Goal: Check status: Check status

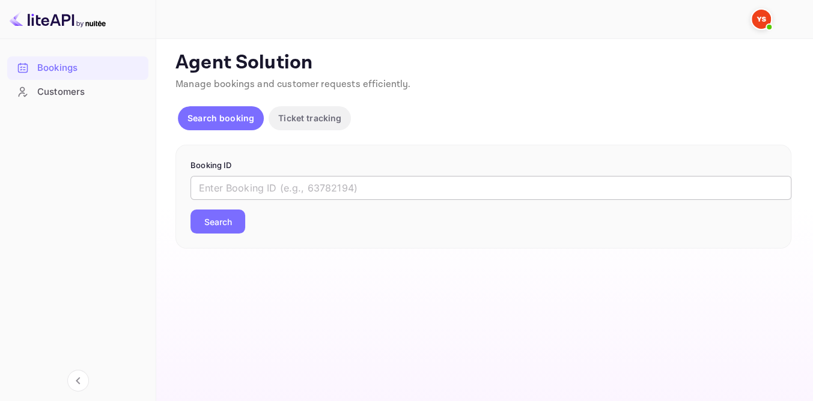
click at [340, 186] on input "text" at bounding box center [490, 188] width 601 height 24
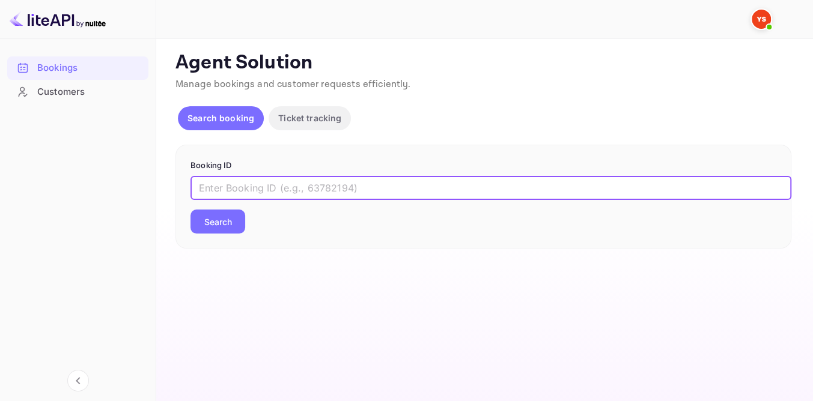
paste input "9527292"
type input "9527292"
click at [217, 225] on button "Search" at bounding box center [217, 222] width 55 height 24
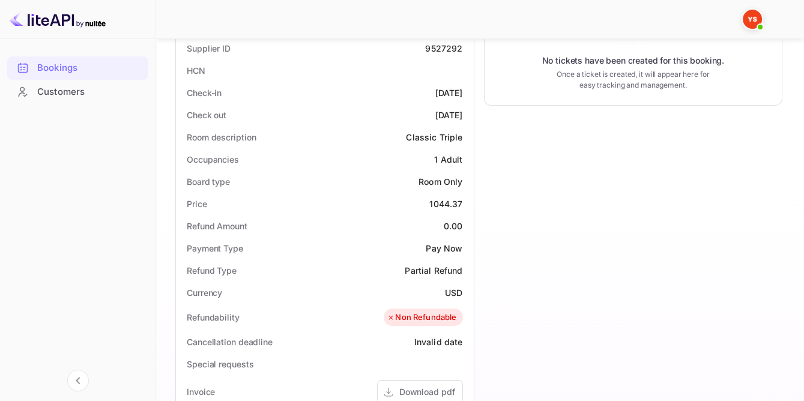
scroll to position [273, 0]
drag, startPoint x: 430, startPoint y: 200, endPoint x: 467, endPoint y: 200, distance: 37.2
click at [467, 200] on div "Price 1044.37" at bounding box center [325, 203] width 288 height 22
copy div "1044.37"
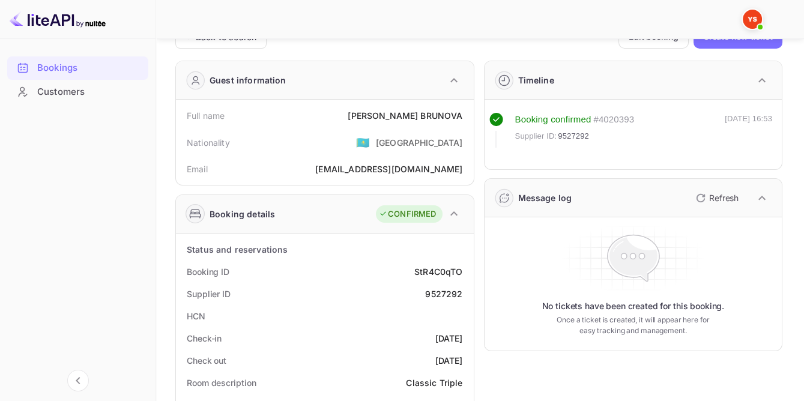
scroll to position [0, 0]
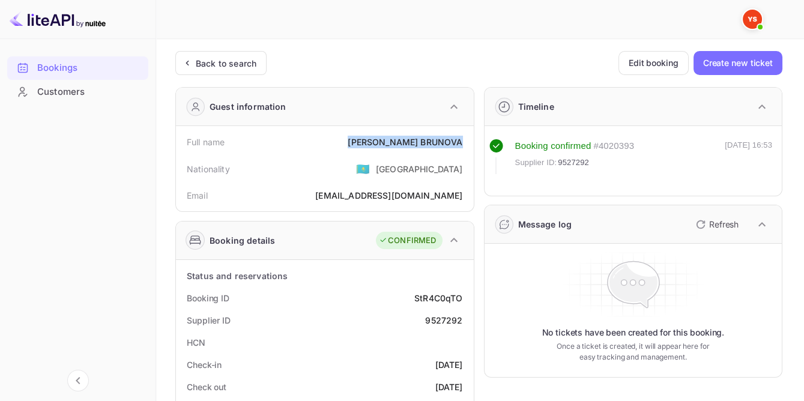
drag, startPoint x: 373, startPoint y: 141, endPoint x: 466, endPoint y: 139, distance: 93.1
click at [466, 139] on div "Full name [PERSON_NAME]" at bounding box center [325, 142] width 288 height 22
copy div "[PERSON_NAME]"
